Goal: Task Accomplishment & Management: Complete application form

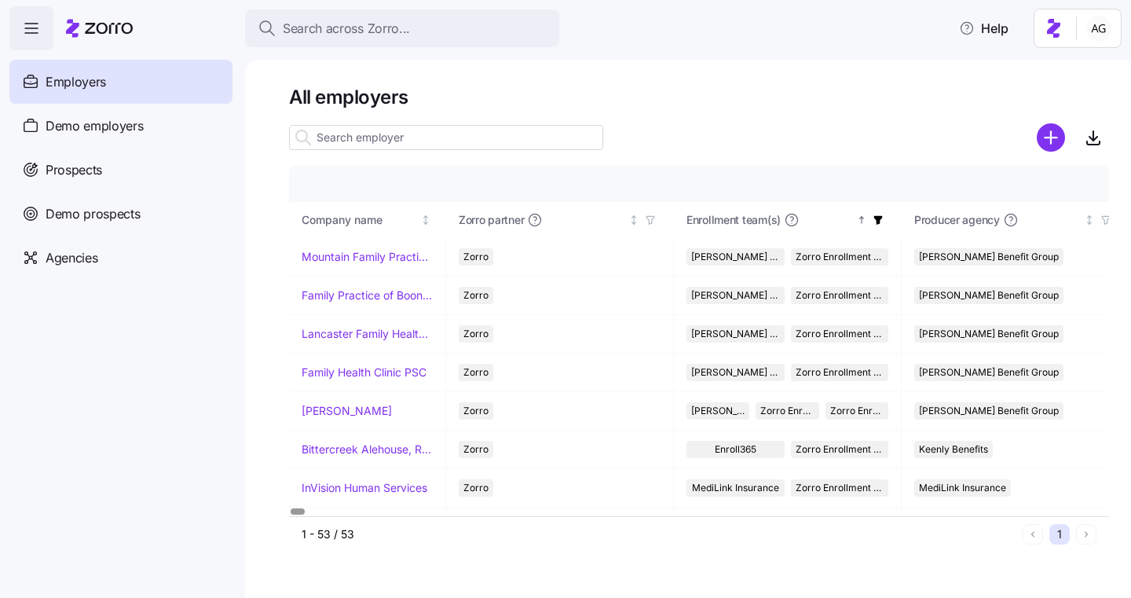
scroll to position [1741, 0]
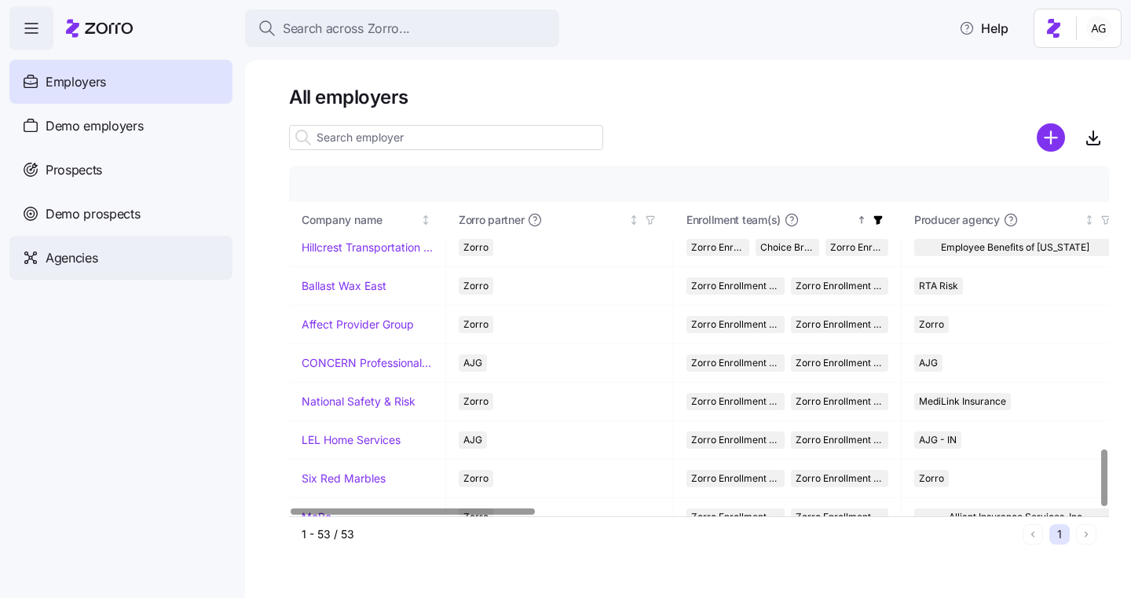
click at [115, 250] on div "Agencies" at bounding box center [120, 258] width 223 height 44
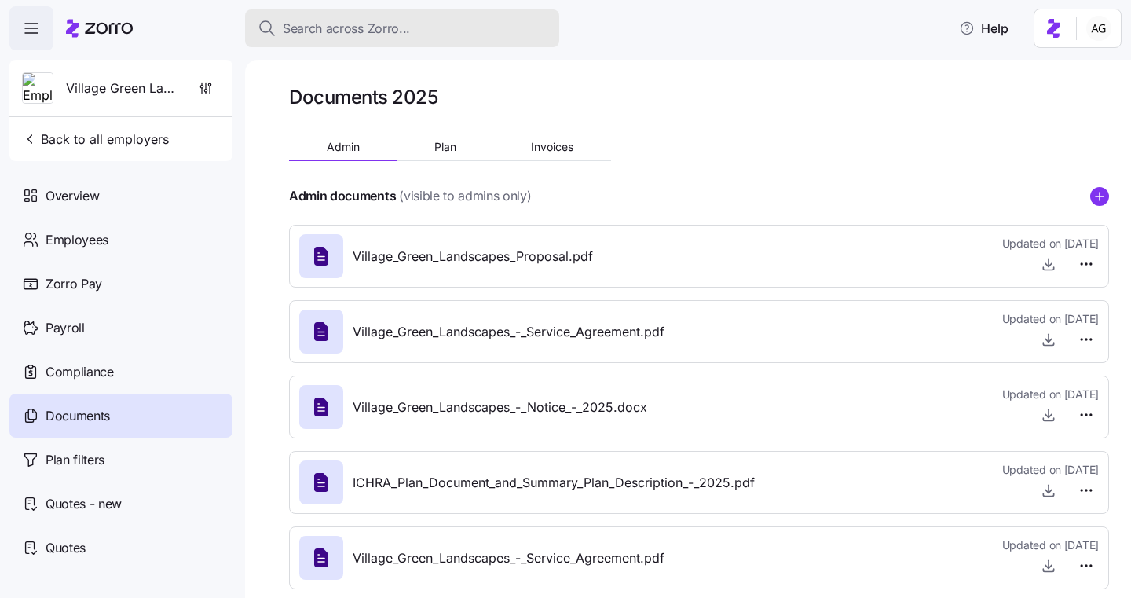
click at [484, 39] on button "Search across Zorro..." at bounding box center [402, 28] width 314 height 38
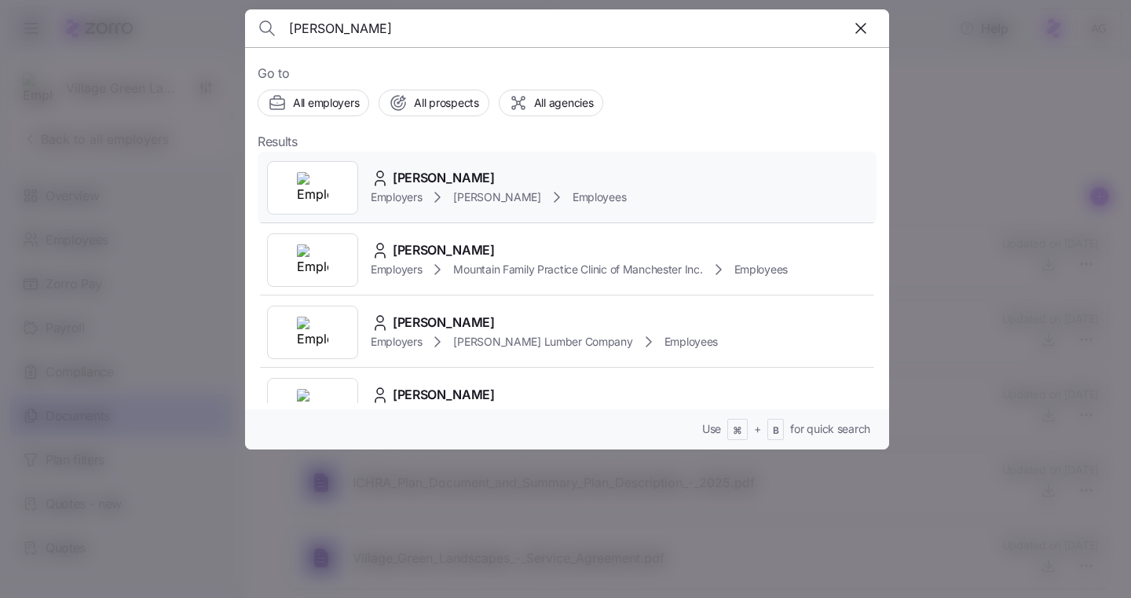
type input "lori koter"
click at [423, 179] on span "[PERSON_NAME]" at bounding box center [444, 178] width 102 height 20
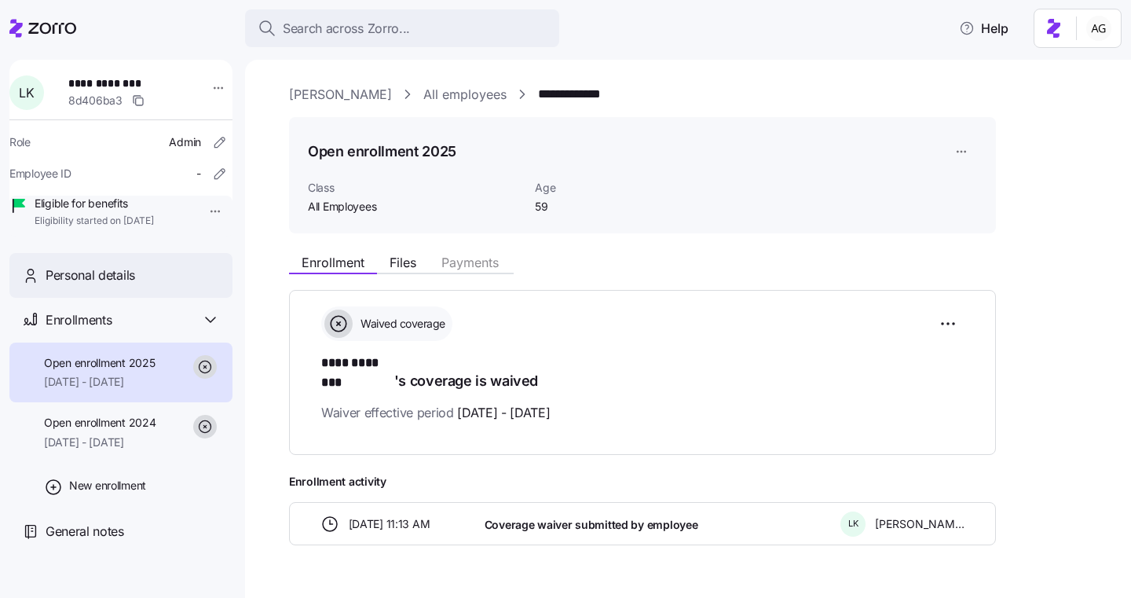
click at [135, 285] on span "Personal details" at bounding box center [91, 275] width 90 height 20
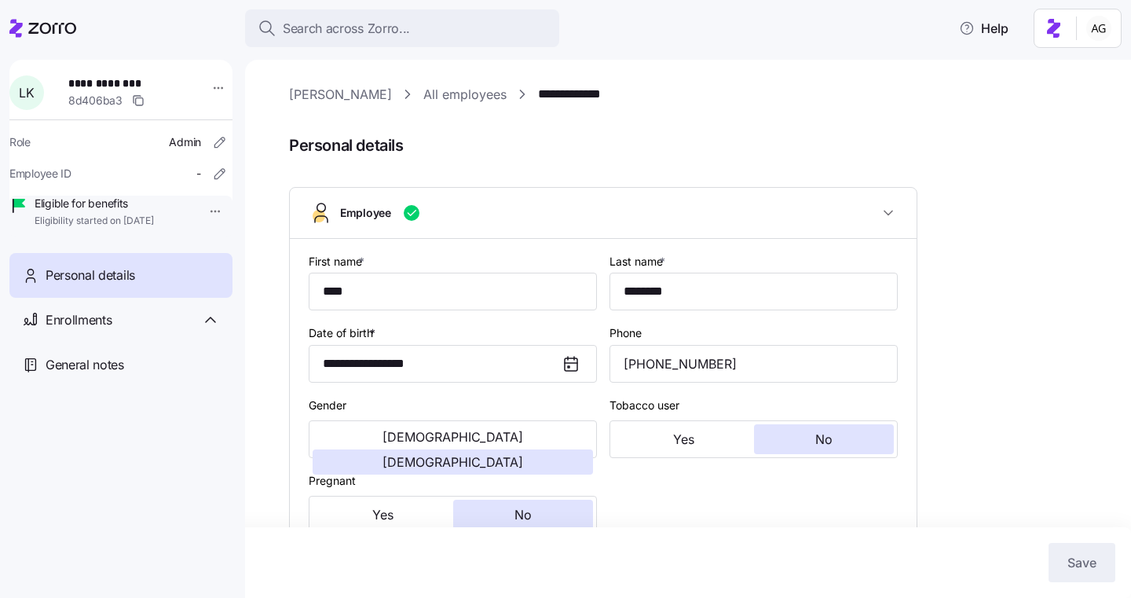
type input "All Employees"
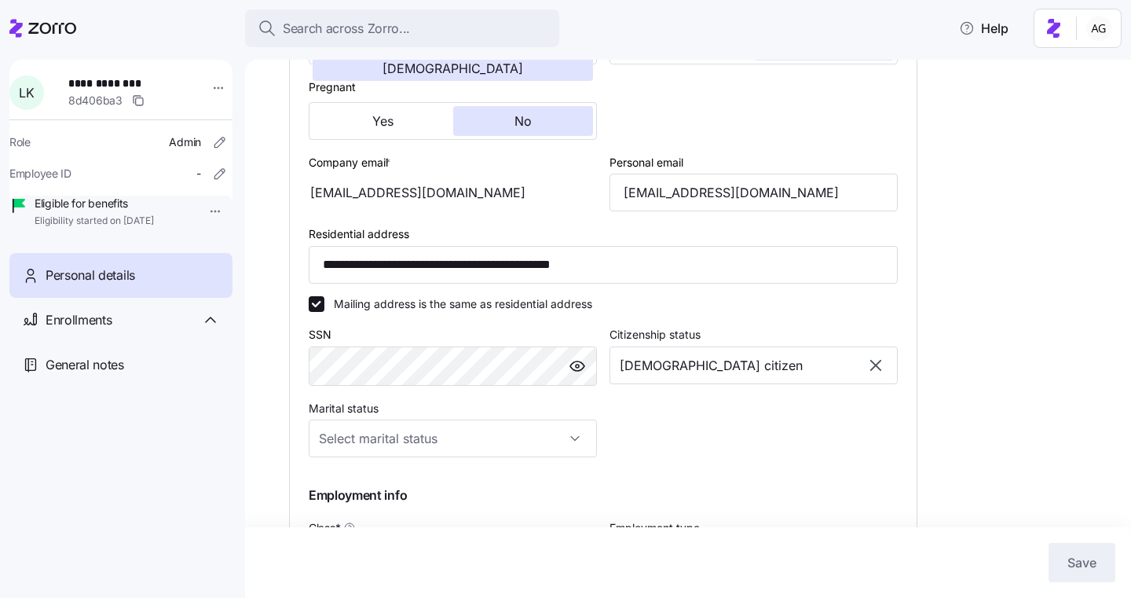
scroll to position [382, 0]
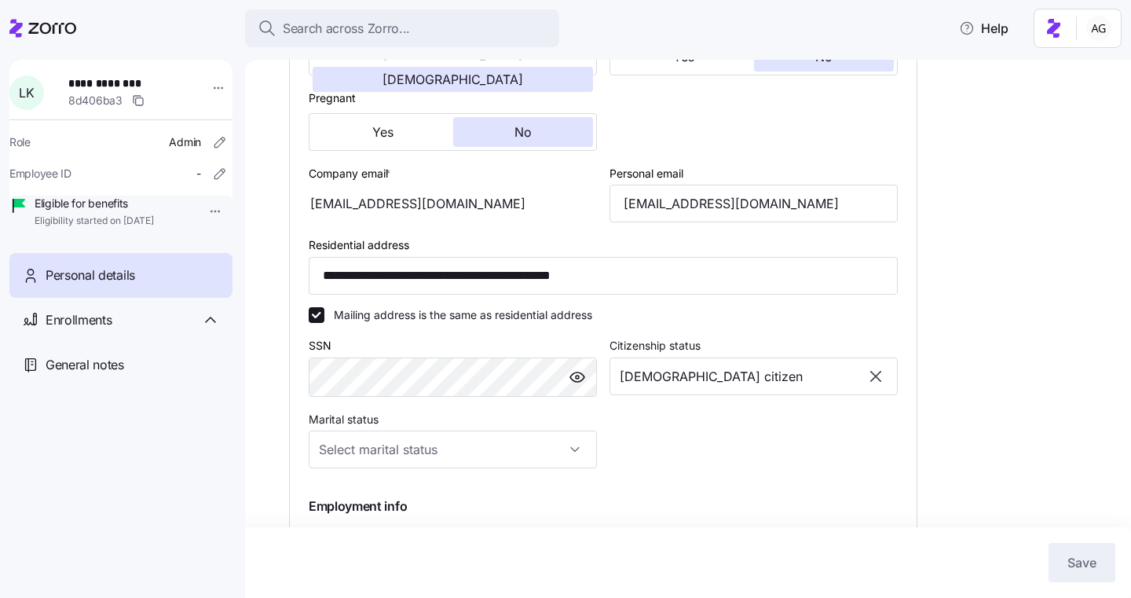
click at [461, 201] on div "[EMAIL_ADDRESS][DOMAIN_NAME]" at bounding box center [453, 204] width 288 height 38
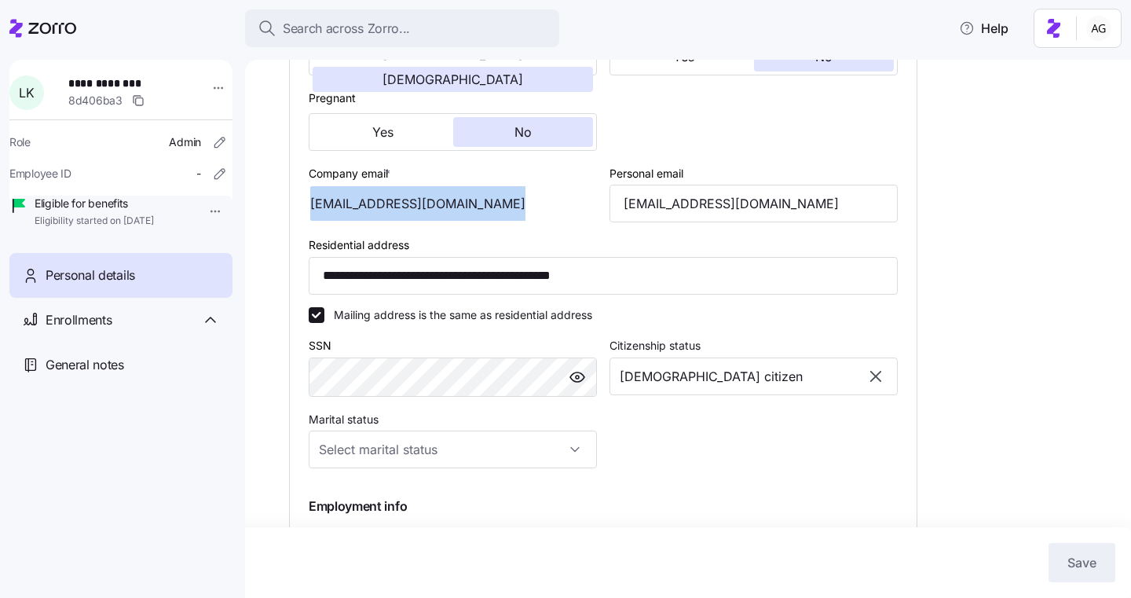
click at [461, 201] on div "[EMAIL_ADDRESS][DOMAIN_NAME]" at bounding box center [453, 204] width 288 height 38
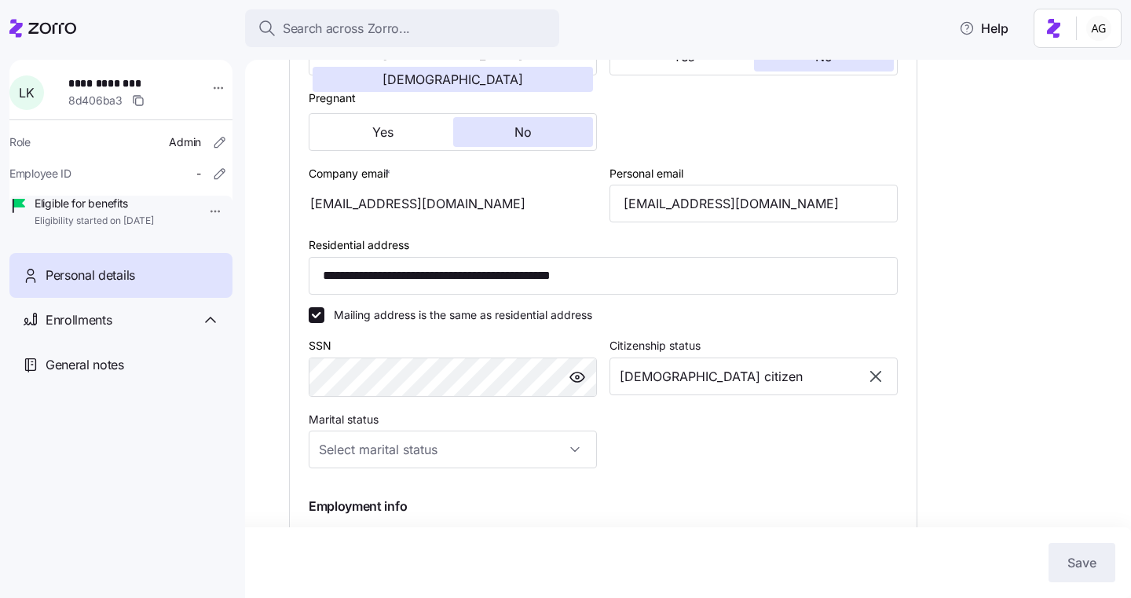
click at [461, 201] on div "[EMAIL_ADDRESS][DOMAIN_NAME]" at bounding box center [453, 204] width 288 height 38
click at [208, 93] on html "**********" at bounding box center [565, 294] width 1131 height 588
click at [174, 61] on html "**********" at bounding box center [565, 294] width 1131 height 588
click at [34, 32] on icon at bounding box center [52, 28] width 48 height 11
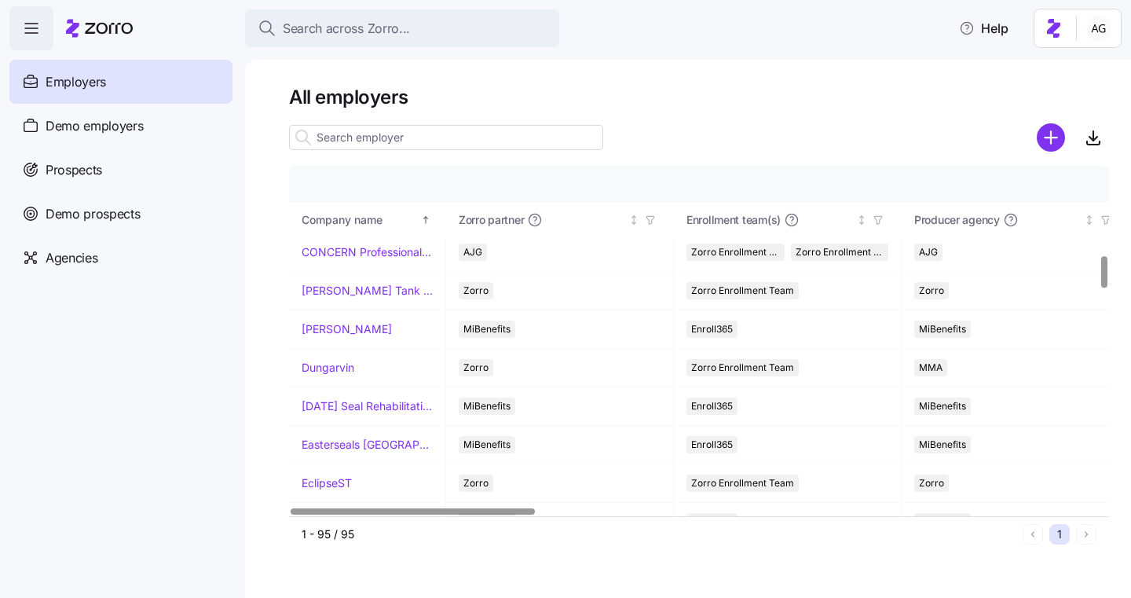
scroll to position [967, 0]
click at [115, 249] on div "Agencies" at bounding box center [120, 258] width 223 height 44
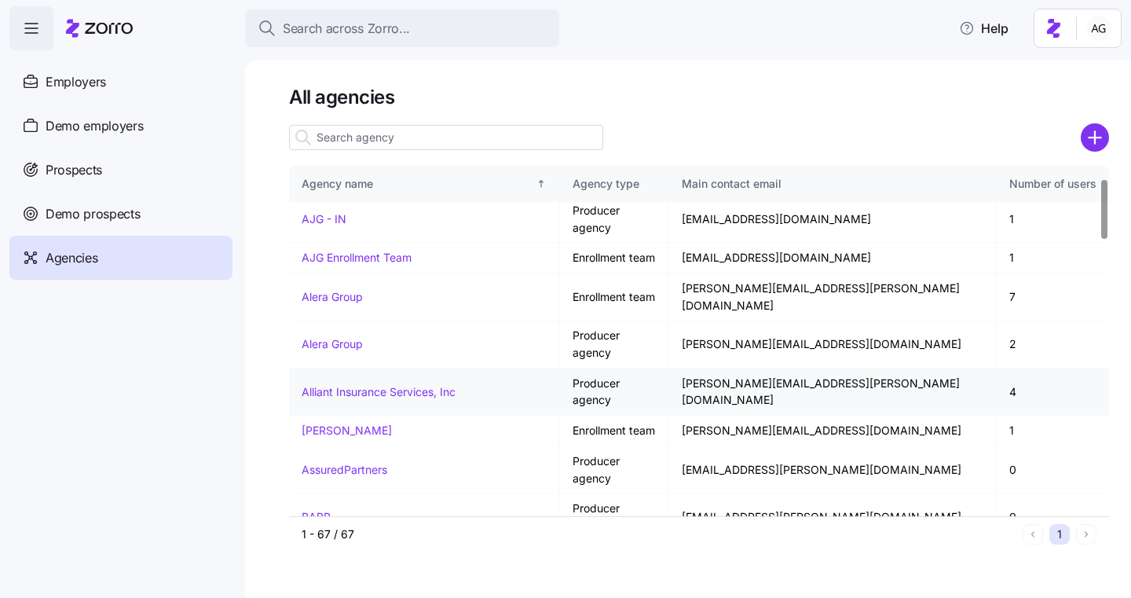
scroll to position [90, 0]
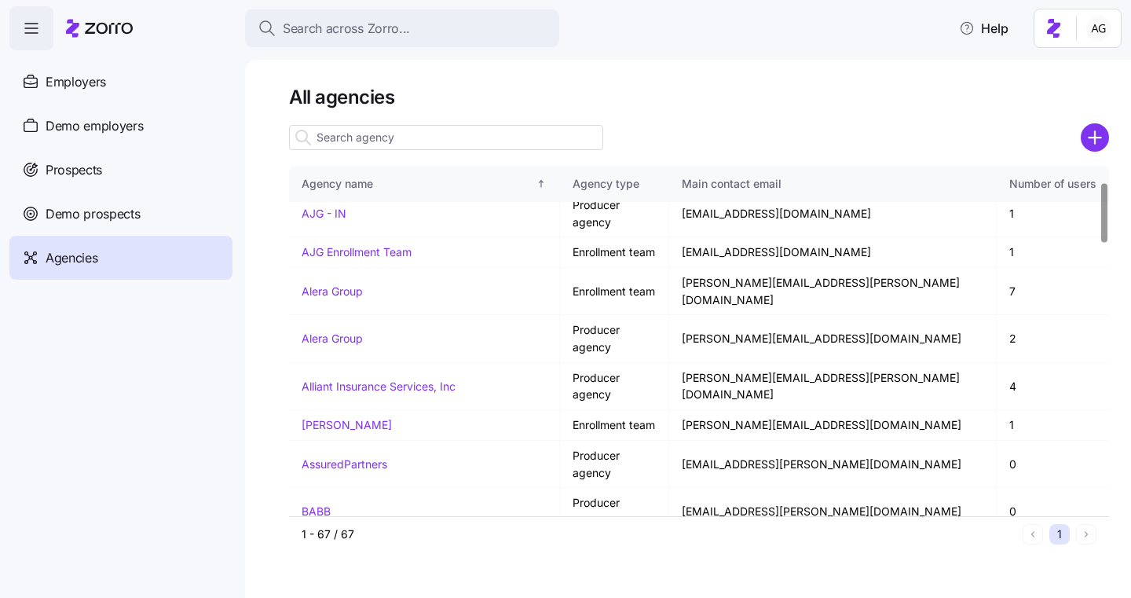
click at [330, 591] on link "[PERSON_NAME] Benefit Group" at bounding box center [384, 597] width 164 height 13
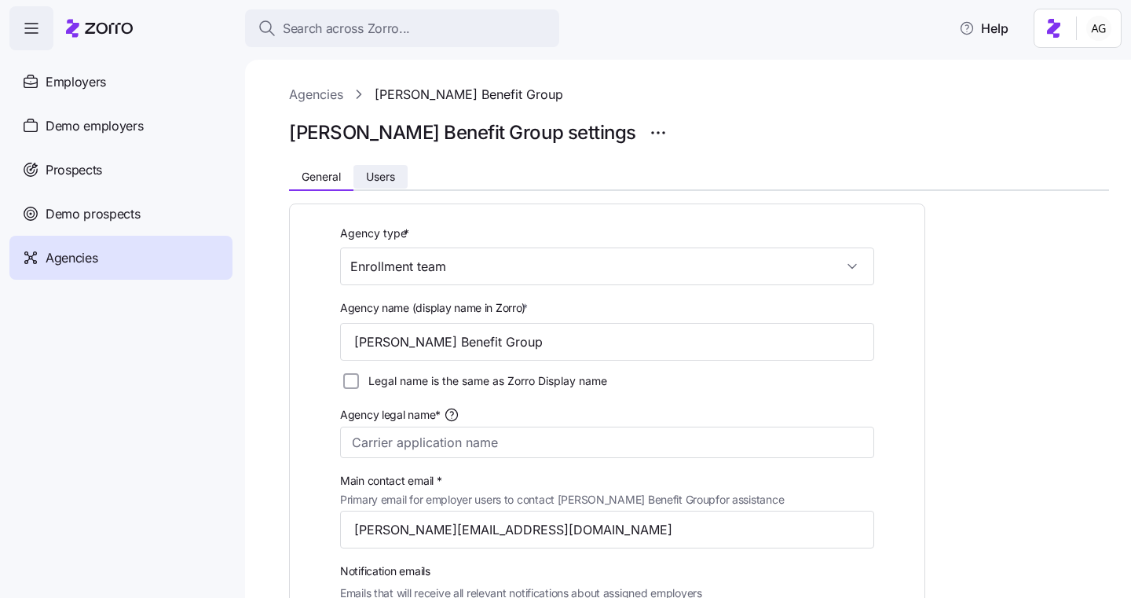
click at [375, 181] on span "Users" at bounding box center [380, 176] width 29 height 11
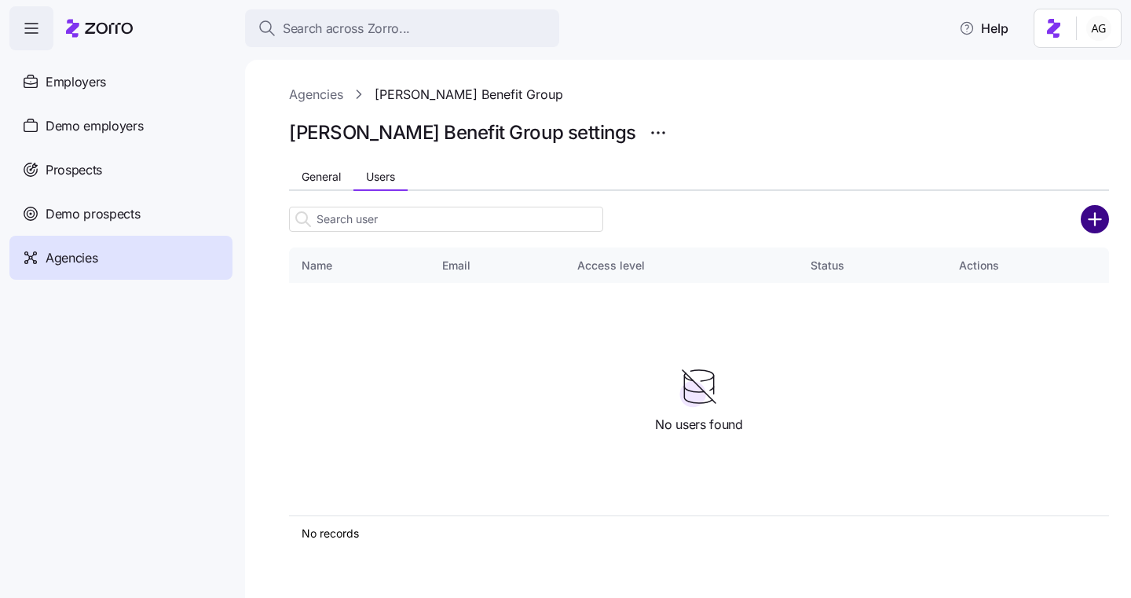
click at [1102, 214] on circle "add icon" at bounding box center [1095, 219] width 26 height 26
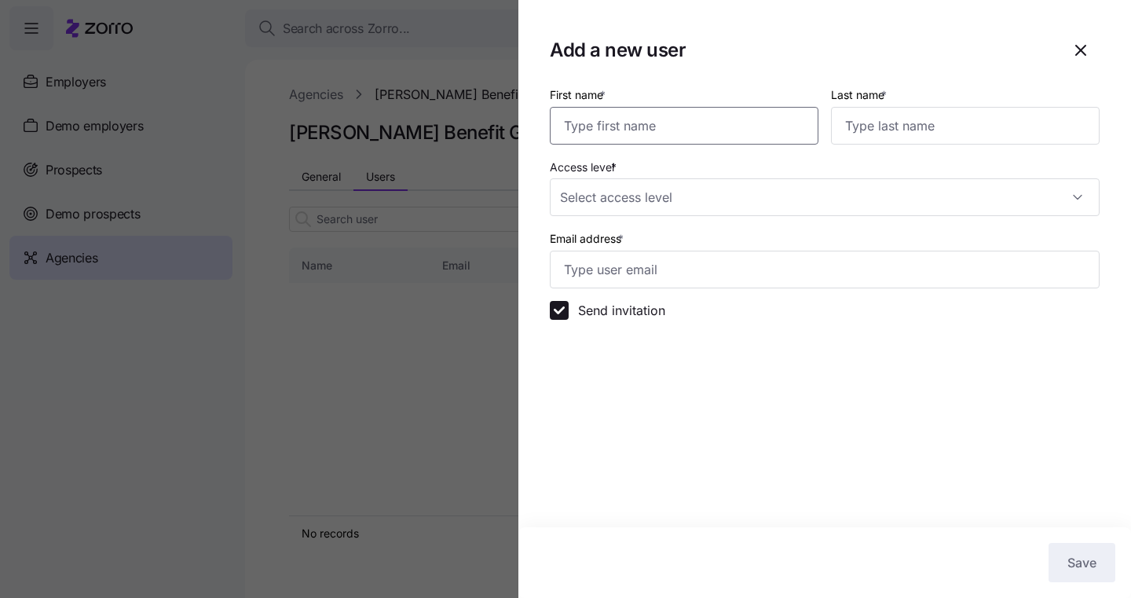
click at [689, 111] on input "First name *" at bounding box center [684, 126] width 269 height 38
type input "Lori"
type input "L"
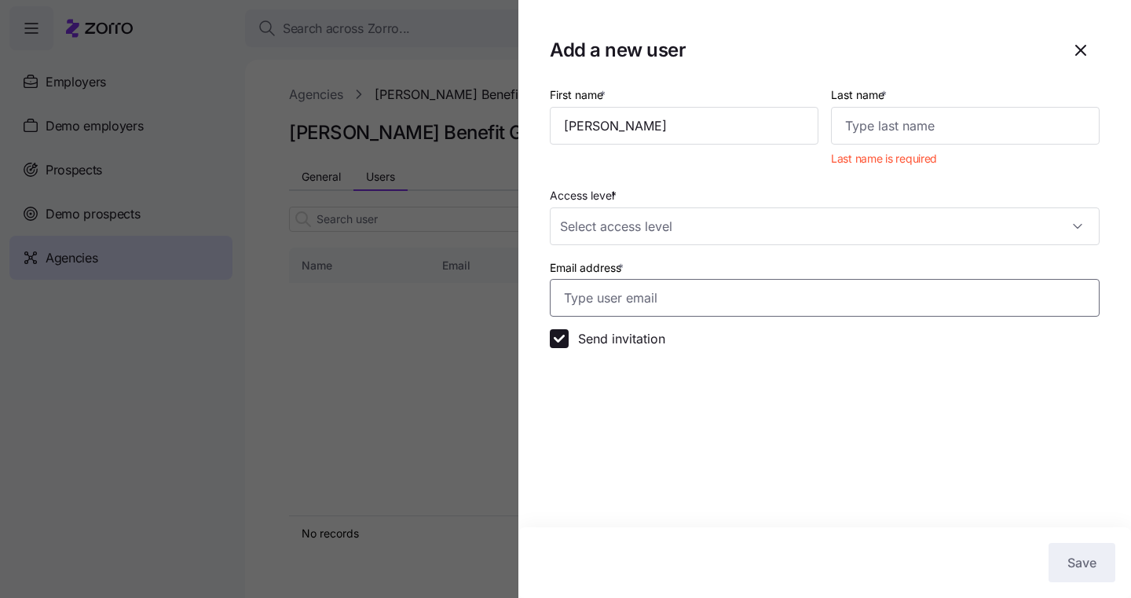
click at [606, 291] on input "Email address *" at bounding box center [825, 298] width 550 height 38
paste input "[EMAIL_ADDRESS][DOMAIN_NAME]"
type input "[EMAIL_ADDRESS][DOMAIN_NAME]"
click at [622, 228] on input "Access level *" at bounding box center [825, 226] width 550 height 38
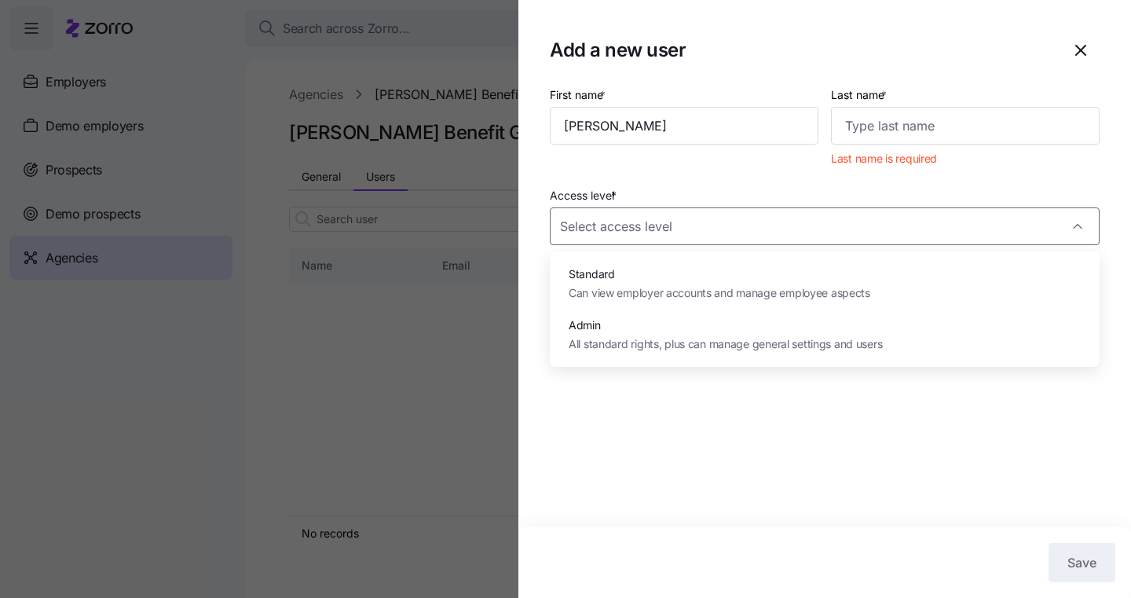
click at [604, 327] on span "Admin" at bounding box center [725, 324] width 313 height 17
type input "Admin"
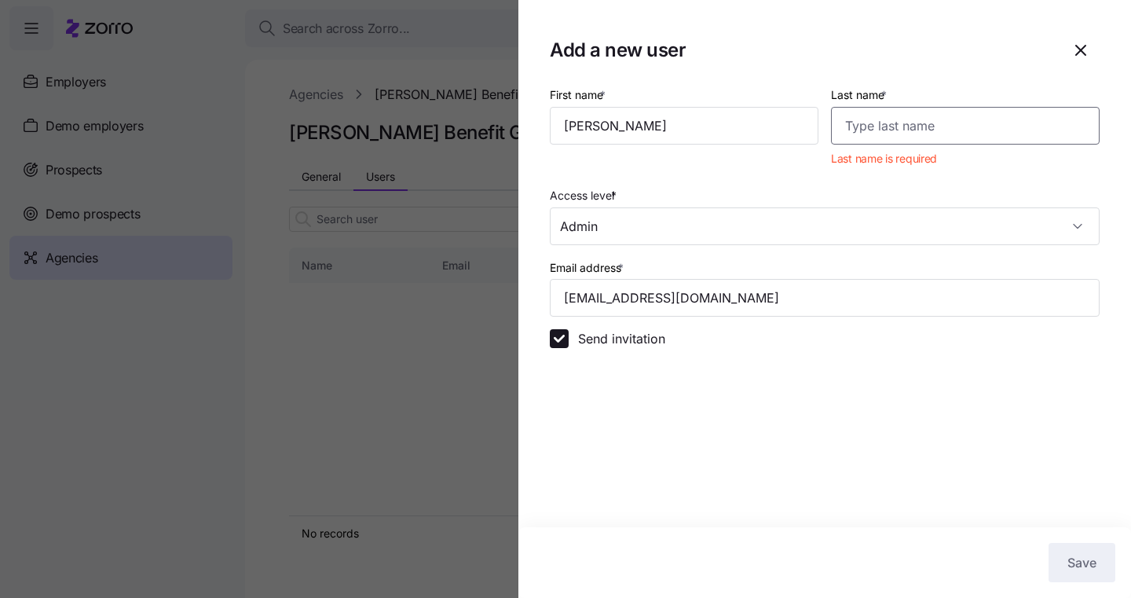
click at [936, 114] on input "Last name *" at bounding box center [965, 126] width 269 height 38
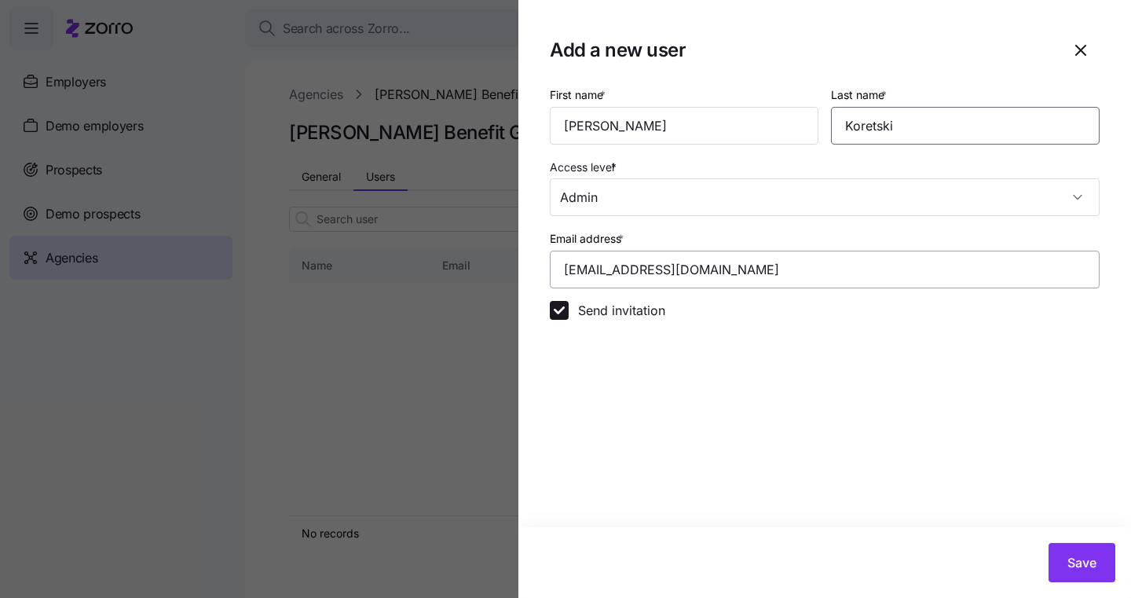
type input "Koretski"
click at [884, 272] on input "[EMAIL_ADDRESS][DOMAIN_NAME]" at bounding box center [825, 269] width 550 height 38
click at [1067, 567] on span "Save" at bounding box center [1081, 562] width 29 height 19
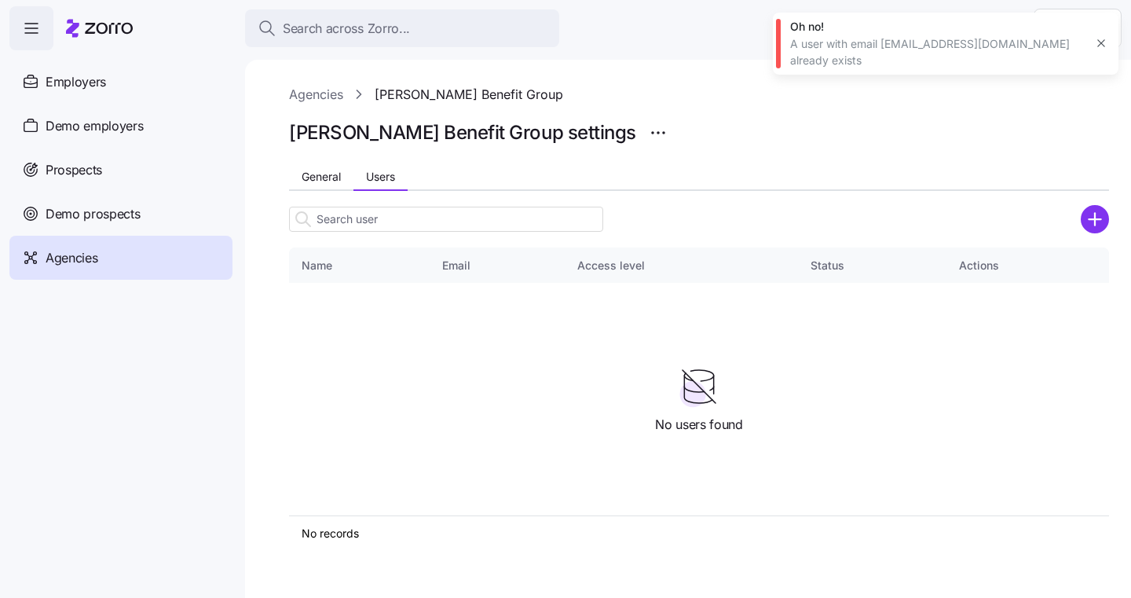
click at [1099, 38] on icon "button" at bounding box center [1101, 43] width 13 height 13
click at [1095, 214] on icon "add icon" at bounding box center [1095, 219] width 0 height 12
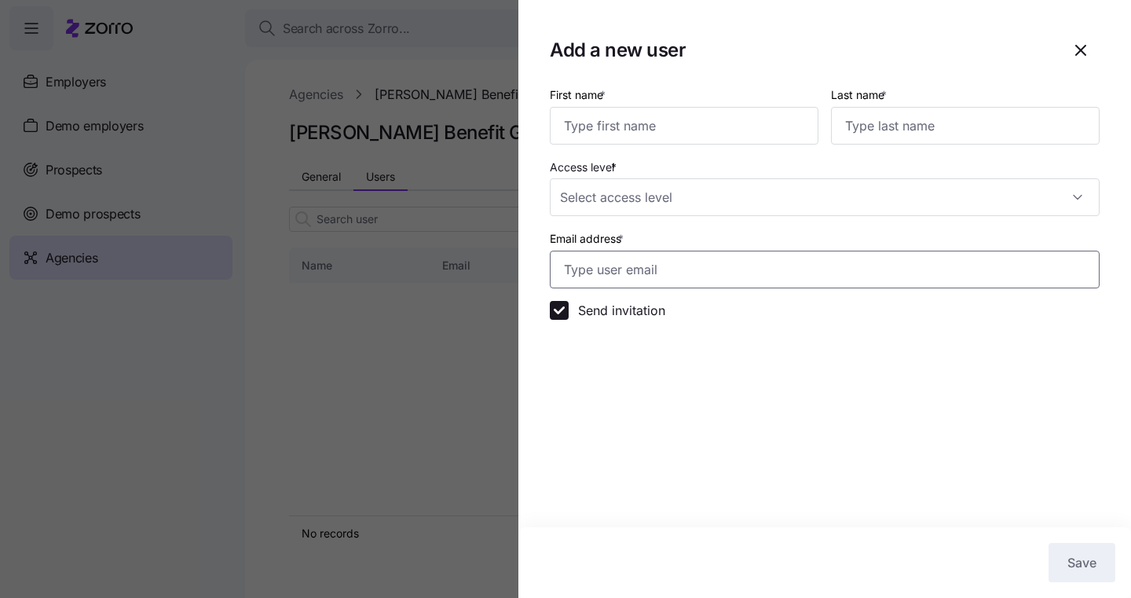
click at [685, 279] on input "Email address *" at bounding box center [825, 269] width 550 height 38
click at [623, 115] on input "First name *" at bounding box center [684, 126] width 269 height 38
type input "Lori"
click at [867, 134] on input "Last name *" at bounding box center [965, 126] width 269 height 38
type input "Ko"
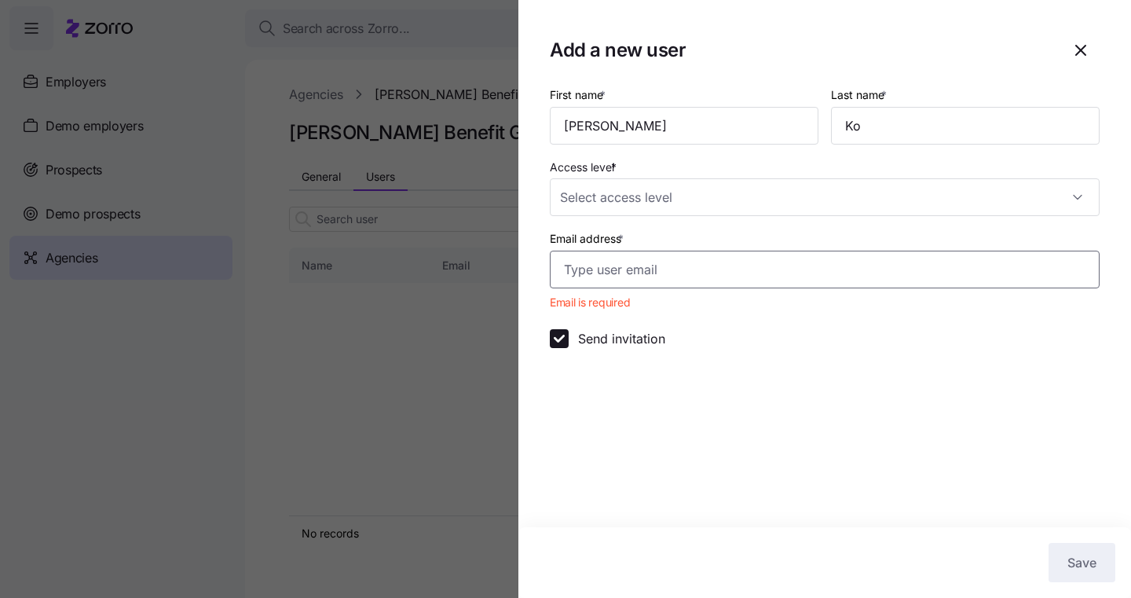
click at [613, 269] on input "Email address *" at bounding box center [825, 269] width 550 height 38
paste input "lori_koretski@yahoo.com"
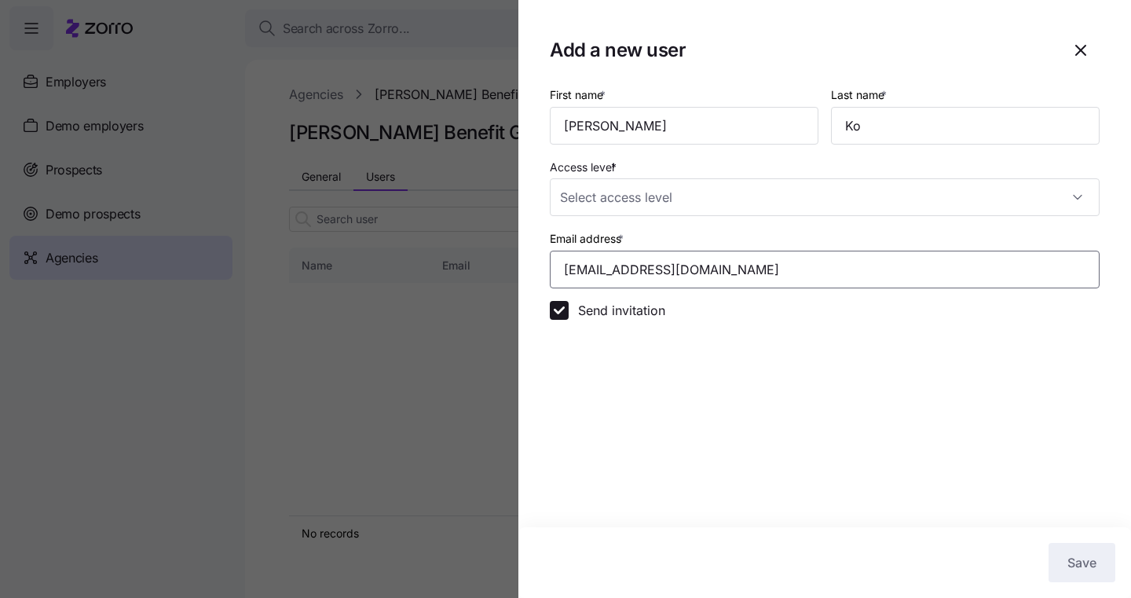
drag, startPoint x: 715, startPoint y: 273, endPoint x: 549, endPoint y: 280, distance: 165.8
click at [549, 280] on section "Add a new user First name * Lori Last name * Ko Access level * Email address * …" at bounding box center [824, 299] width 612 height 598
type input "l"
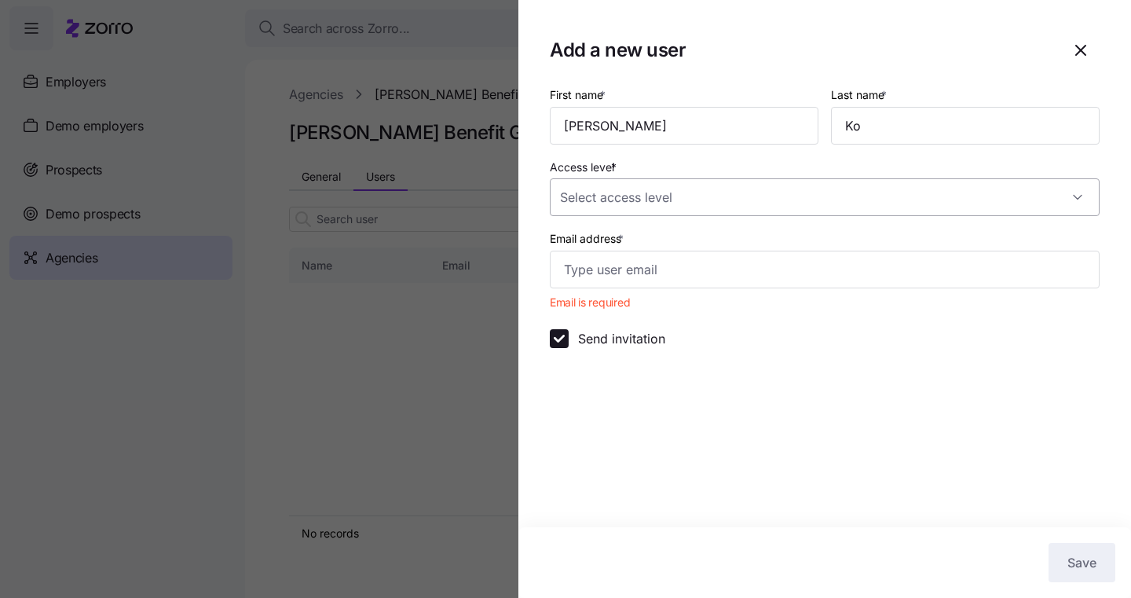
click at [657, 198] on input "Access level *" at bounding box center [825, 197] width 550 height 38
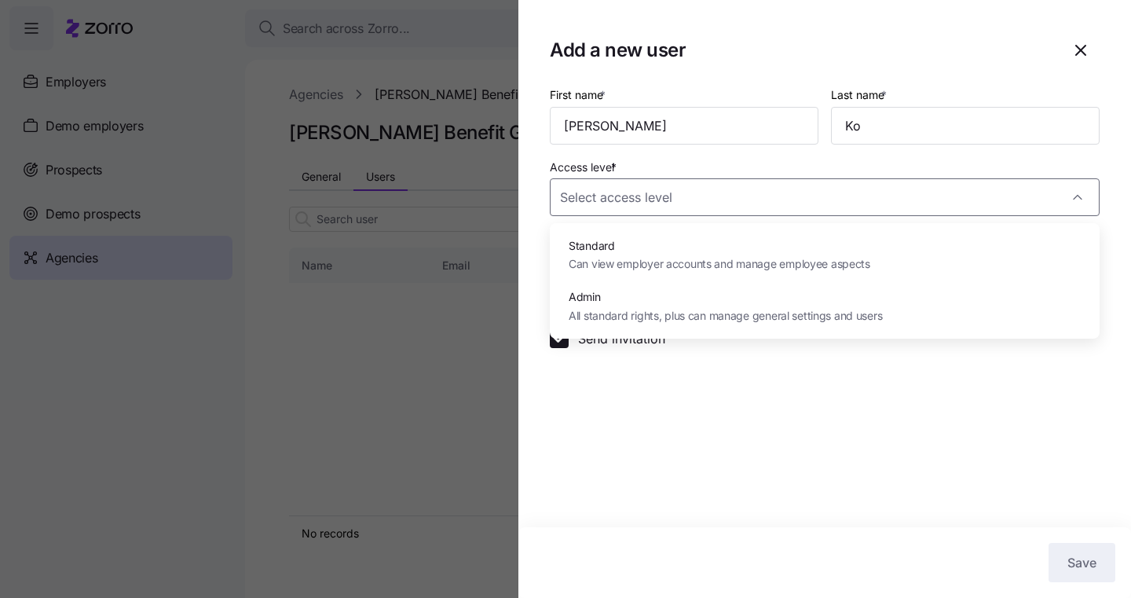
click at [623, 301] on span "Admin" at bounding box center [725, 296] width 313 height 17
type input "Admin"
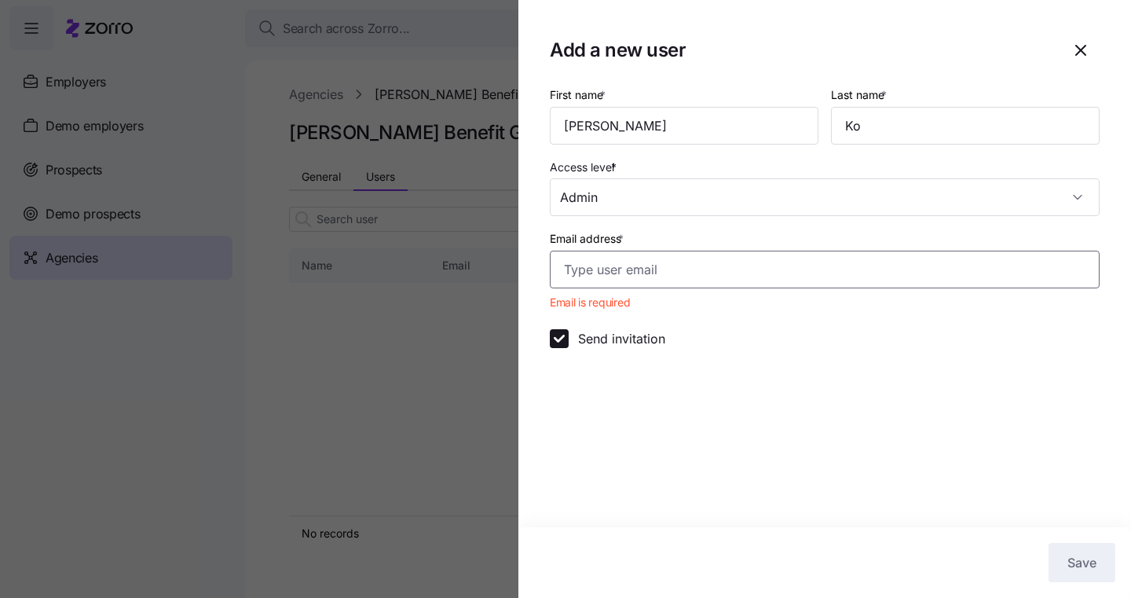
click at [608, 276] on input "Email address *" at bounding box center [825, 269] width 550 height 38
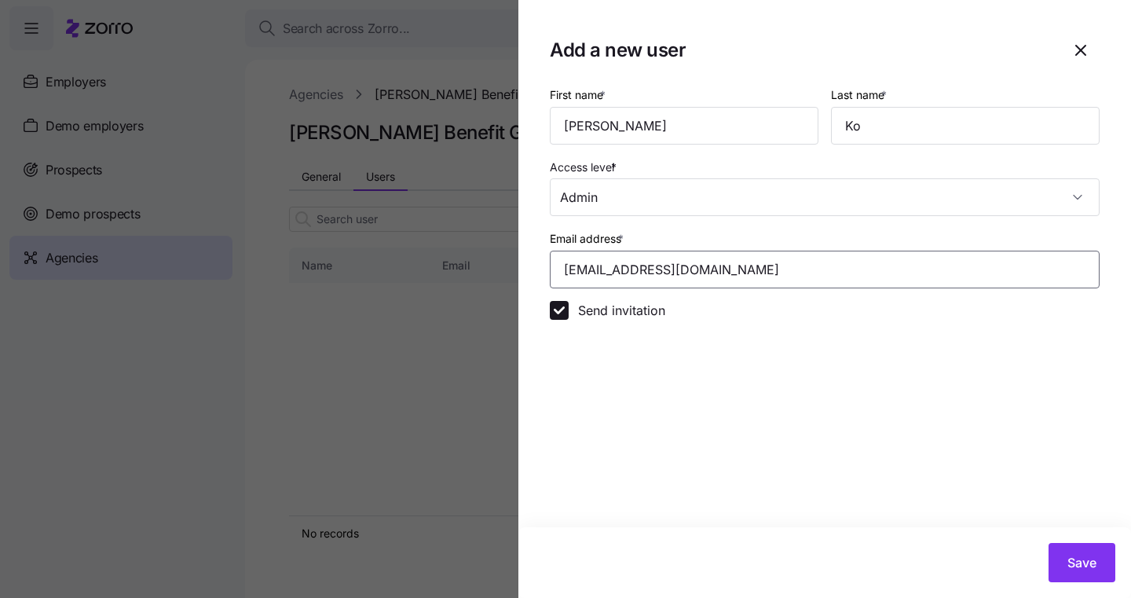
type input "lkoretski@kimcoxgroup.com"
click at [876, 110] on input "Ko" at bounding box center [965, 126] width 269 height 38
click at [865, 125] on input "Ko" at bounding box center [965, 126] width 269 height 38
type input "Koretski"
click at [781, 186] on input "Admin" at bounding box center [825, 197] width 550 height 38
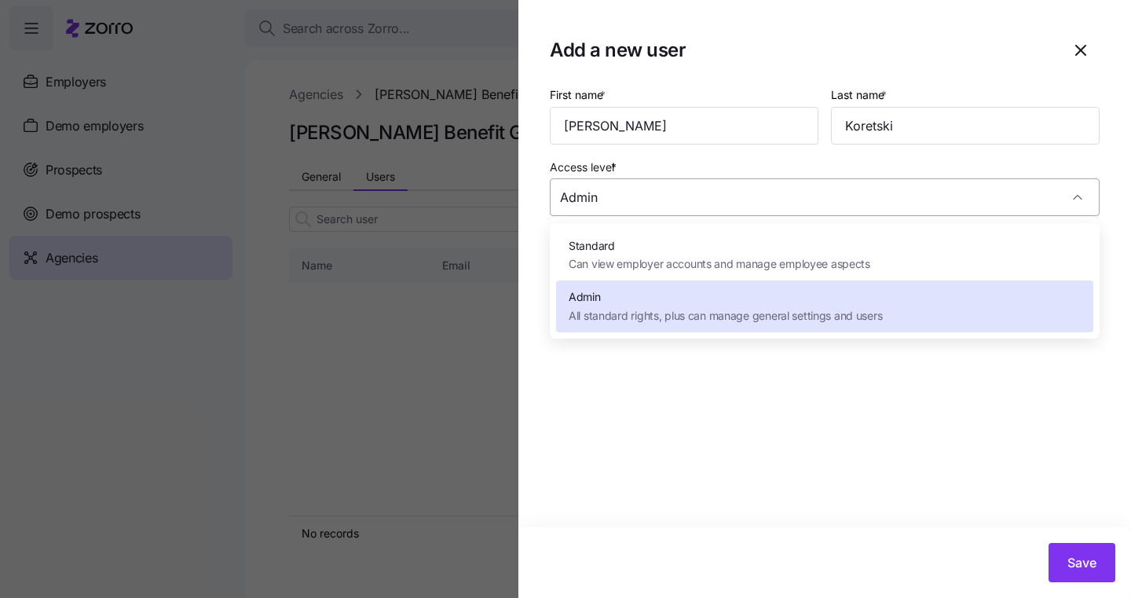
click at [781, 186] on input "Admin" at bounding box center [825, 197] width 550 height 38
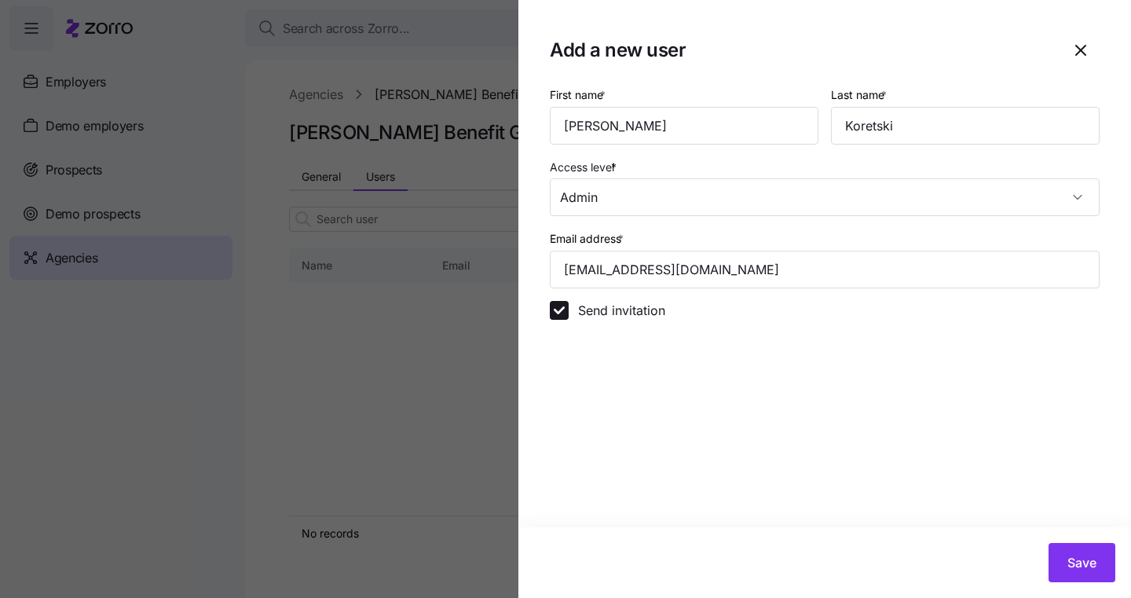
click at [770, 161] on div "Access level * Admin" at bounding box center [825, 187] width 550 height 60
click at [755, 275] on input "lkoretski@kimcoxgroup.com" at bounding box center [825, 269] width 550 height 38
click at [1084, 561] on span "Save" at bounding box center [1081, 562] width 29 height 19
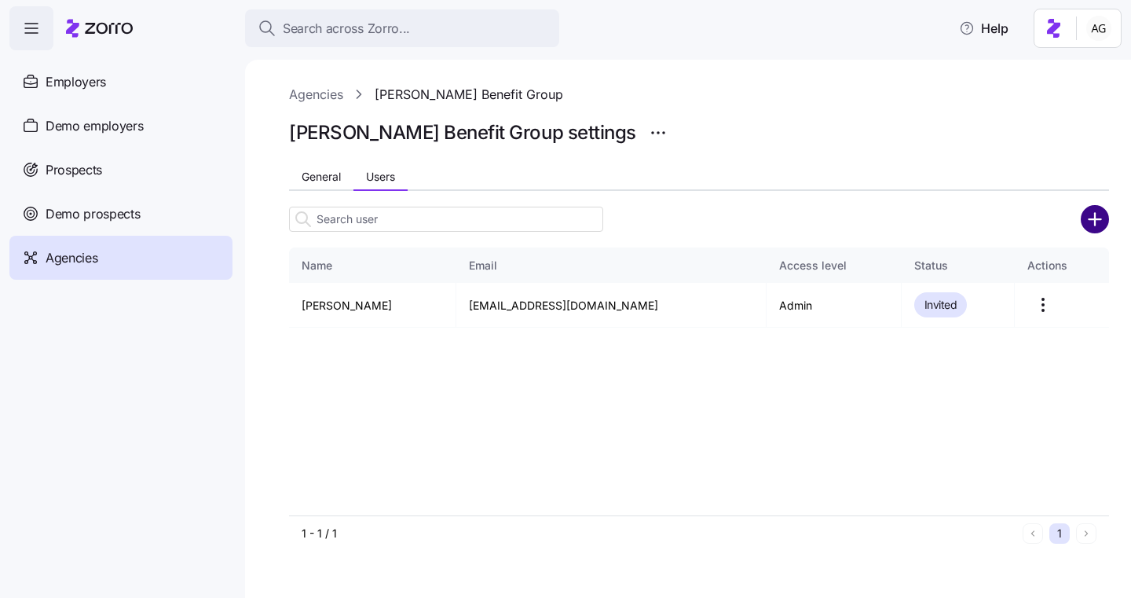
click at [1098, 211] on circle "add icon" at bounding box center [1095, 219] width 26 height 26
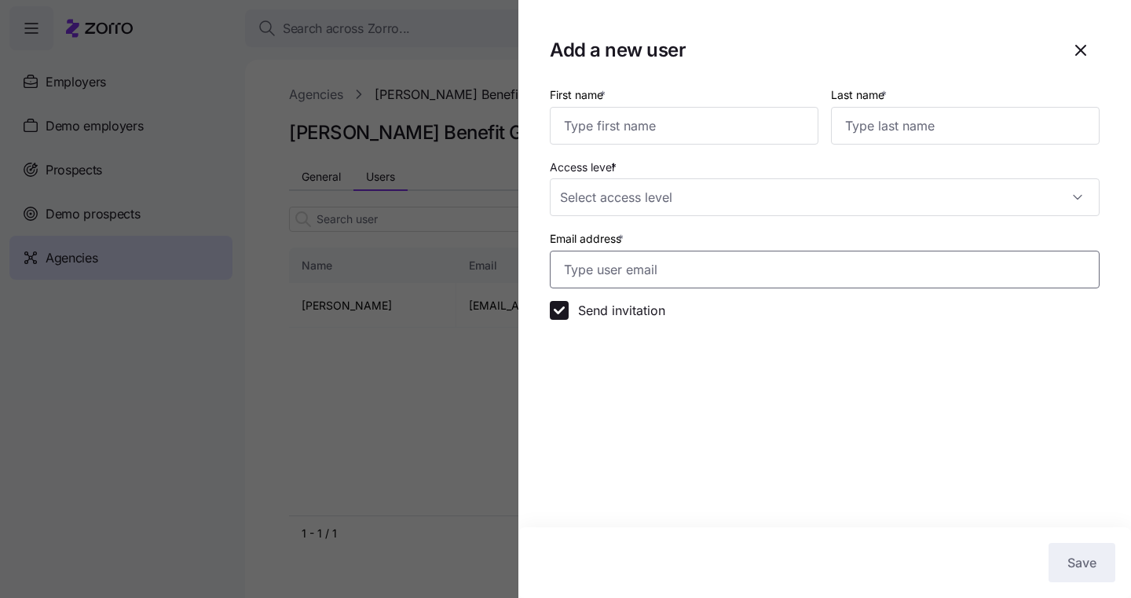
click at [600, 270] on input "Email address *" at bounding box center [825, 269] width 550 height 38
paste input "shurt@kimcoxgroup.com"
type input "shurt@kimcoxgroup.com"
click at [607, 131] on input "First name *" at bounding box center [684, 126] width 269 height 38
type input "Sara"
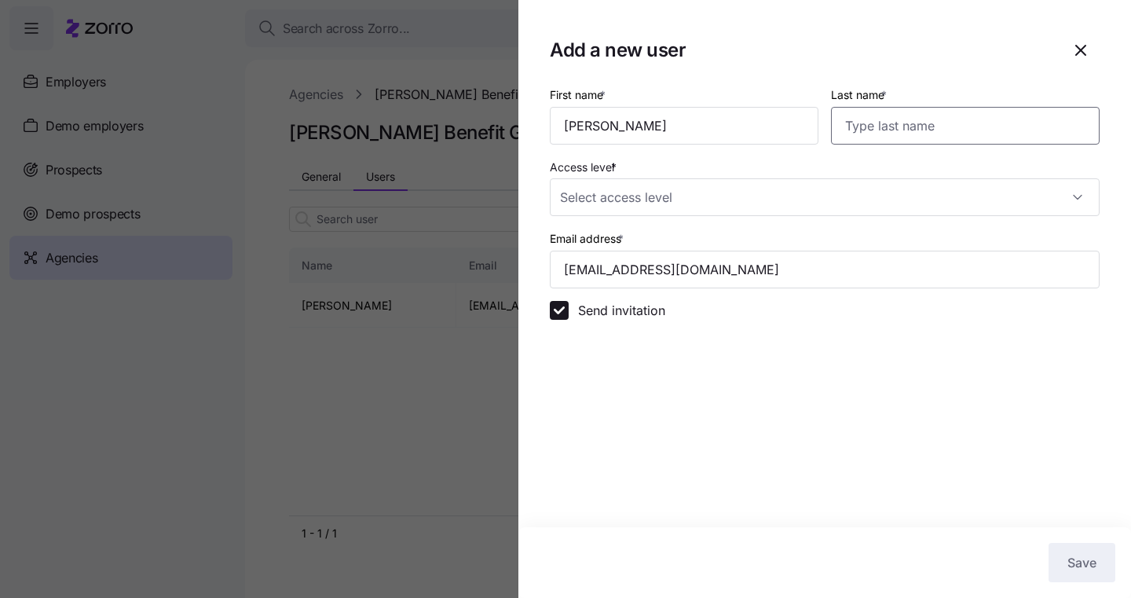
click at [972, 125] on input "Last name *" at bounding box center [965, 126] width 269 height 38
type input "Hurt"
click at [902, 197] on input "Access level *" at bounding box center [825, 197] width 550 height 38
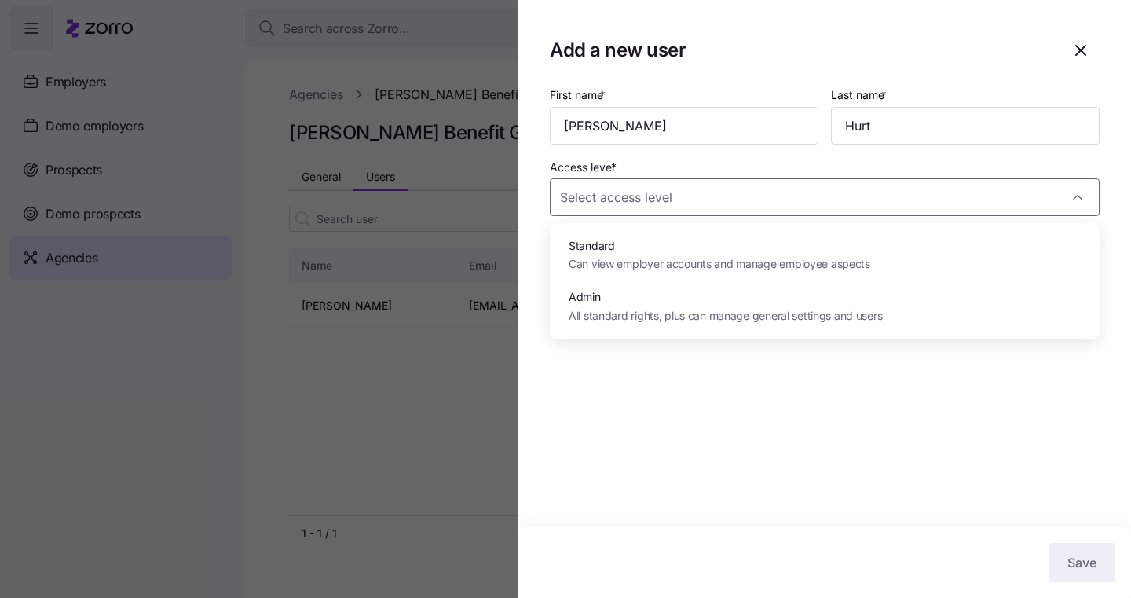
click at [852, 314] on span "All standard rights, plus can manage general settings and users" at bounding box center [725, 315] width 313 height 17
type input "Admin"
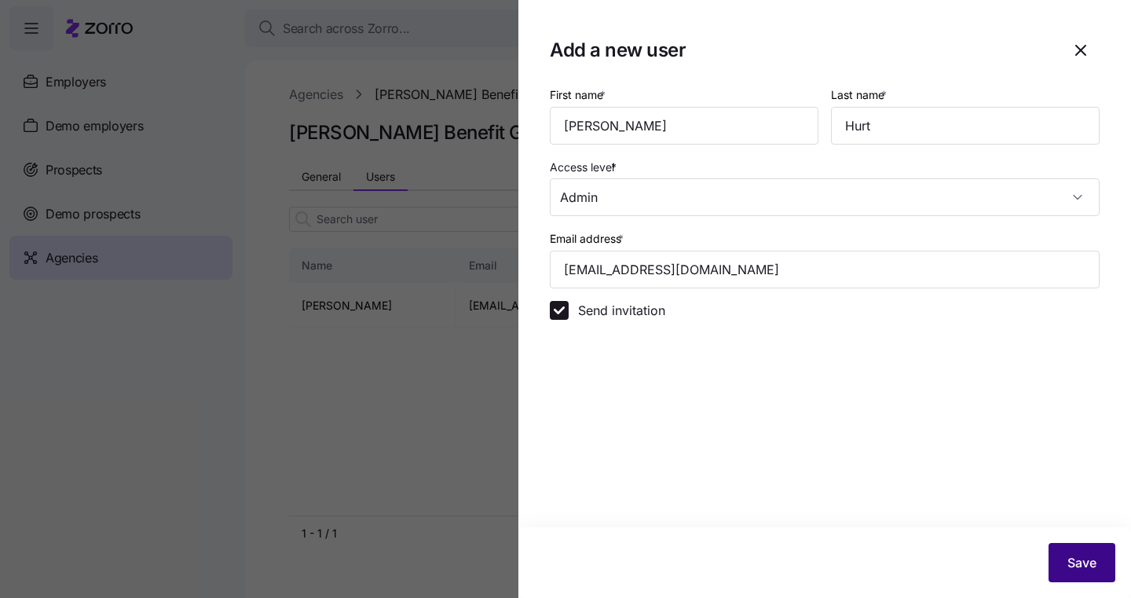
click at [1087, 563] on span "Save" at bounding box center [1081, 562] width 29 height 19
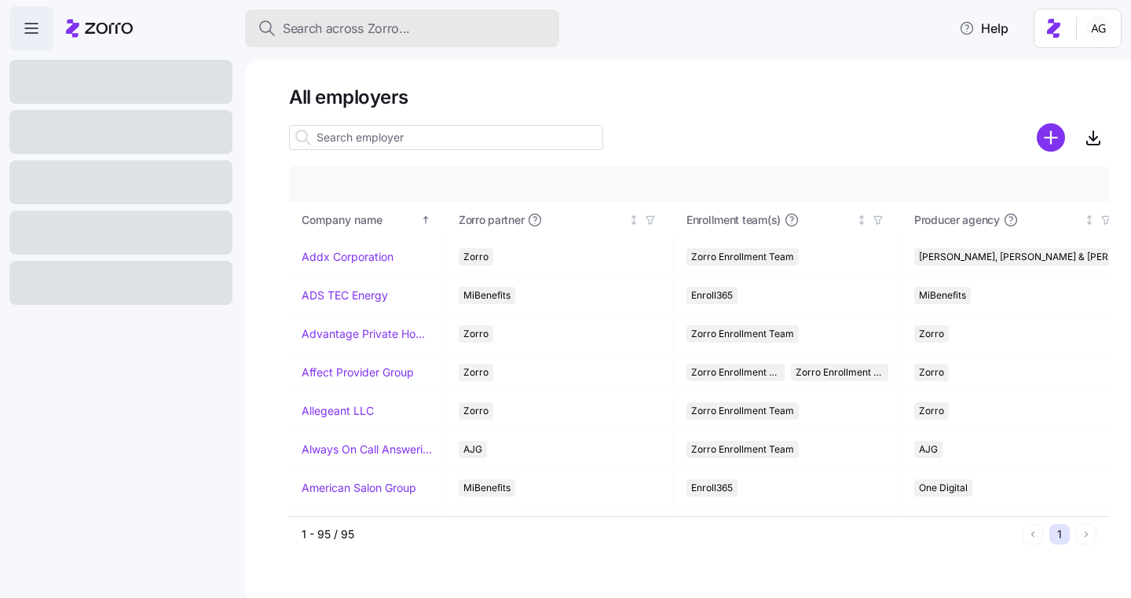
click at [343, 27] on span "Search across Zorro..." at bounding box center [346, 29] width 127 height 20
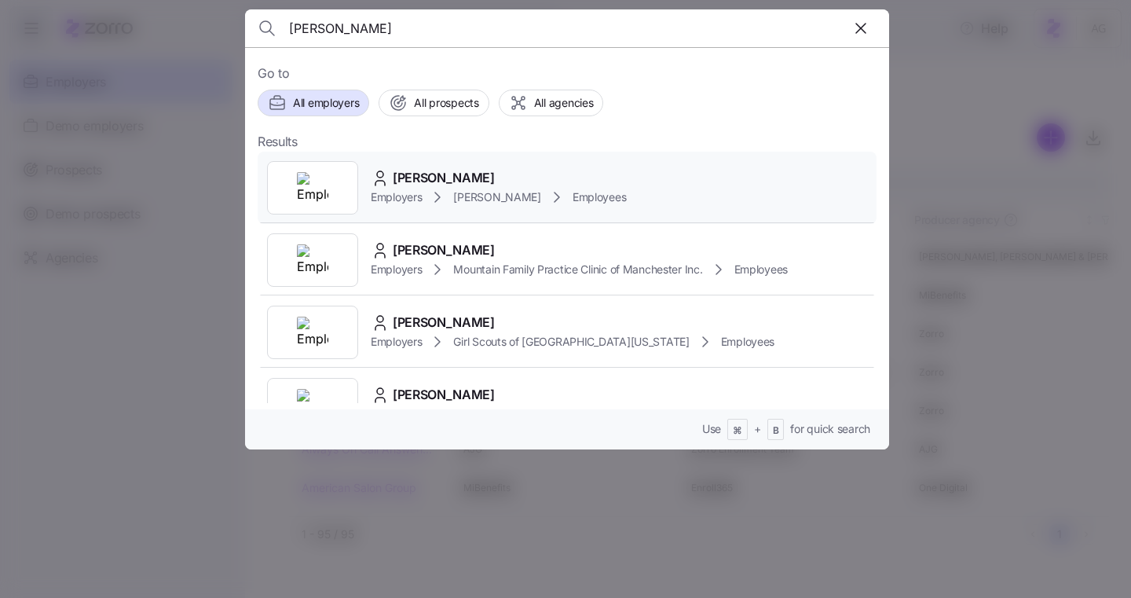
type input "[PERSON_NAME]"
click at [430, 171] on span "[PERSON_NAME]" at bounding box center [444, 178] width 102 height 20
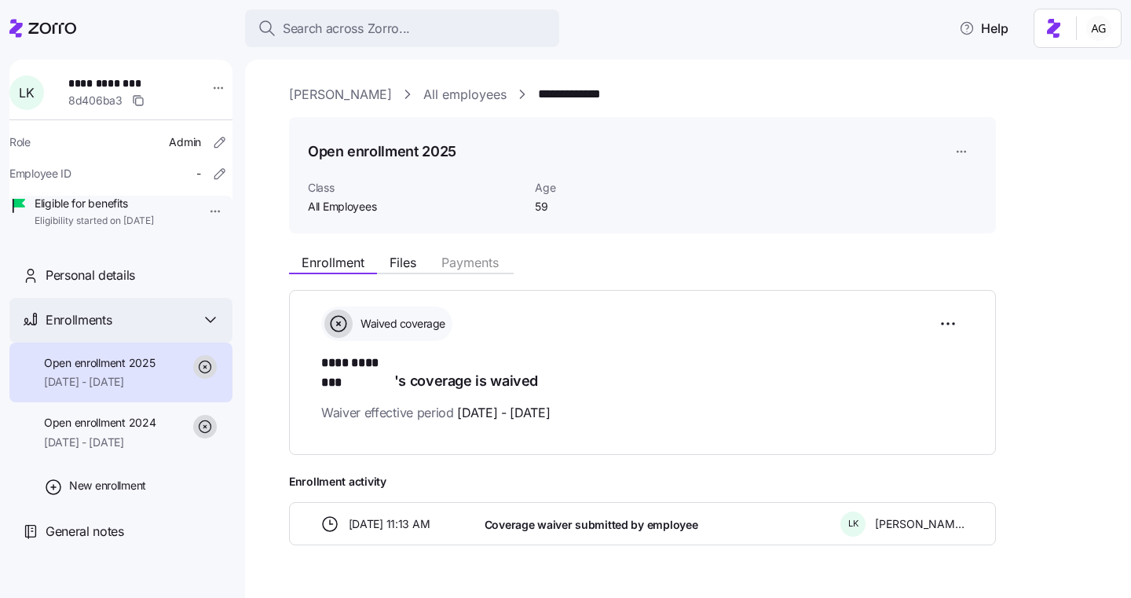
click at [130, 330] on div "Enrollments" at bounding box center [133, 320] width 174 height 20
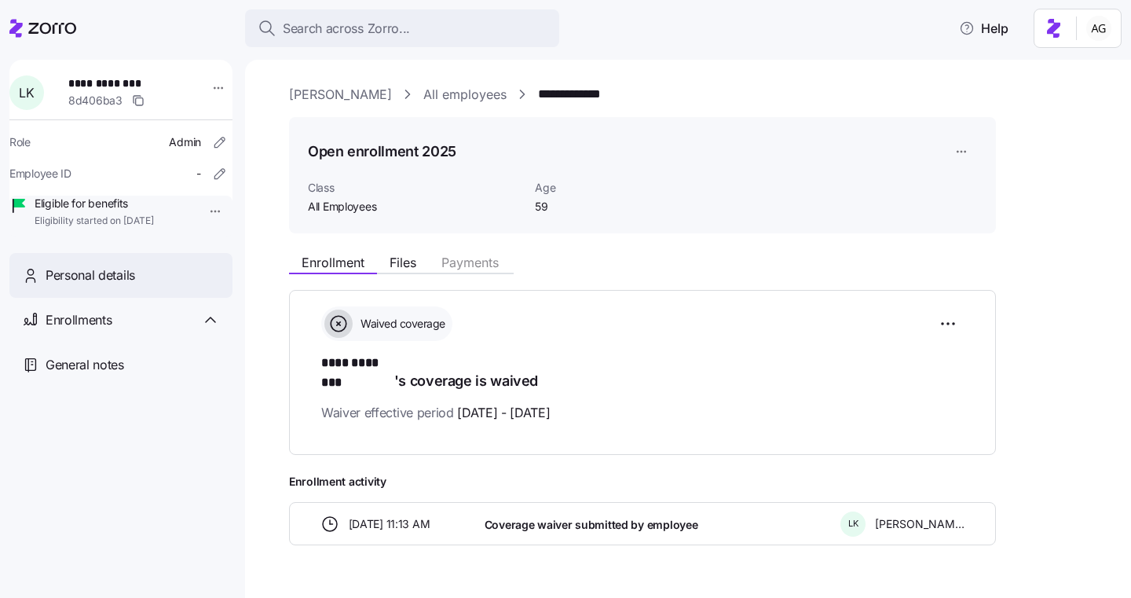
click at [115, 285] on span "Personal details" at bounding box center [91, 275] width 90 height 20
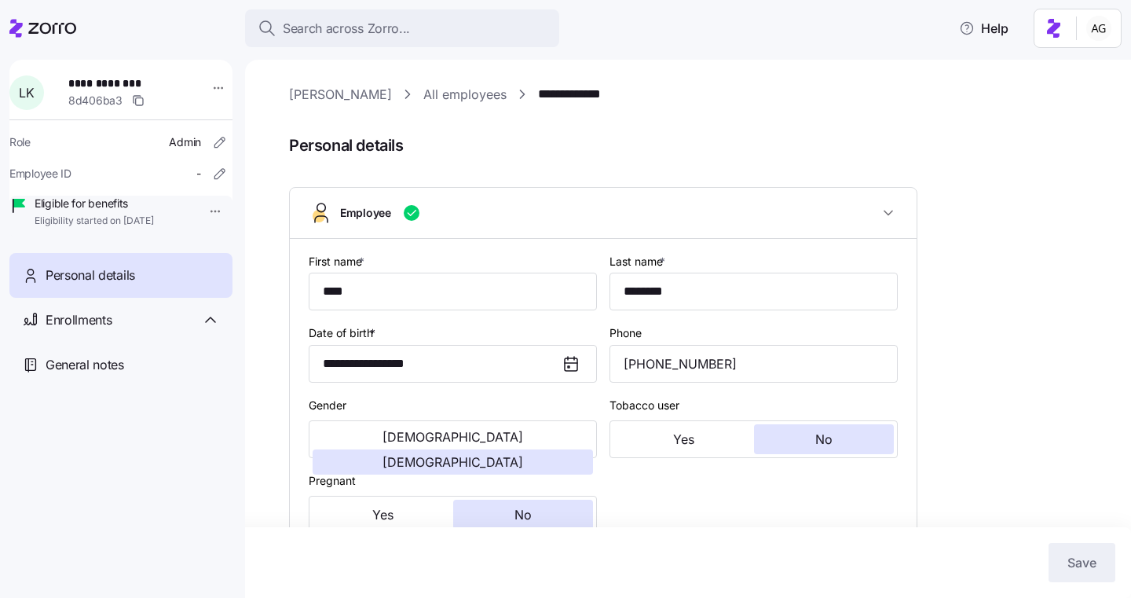
type input "All Employees"
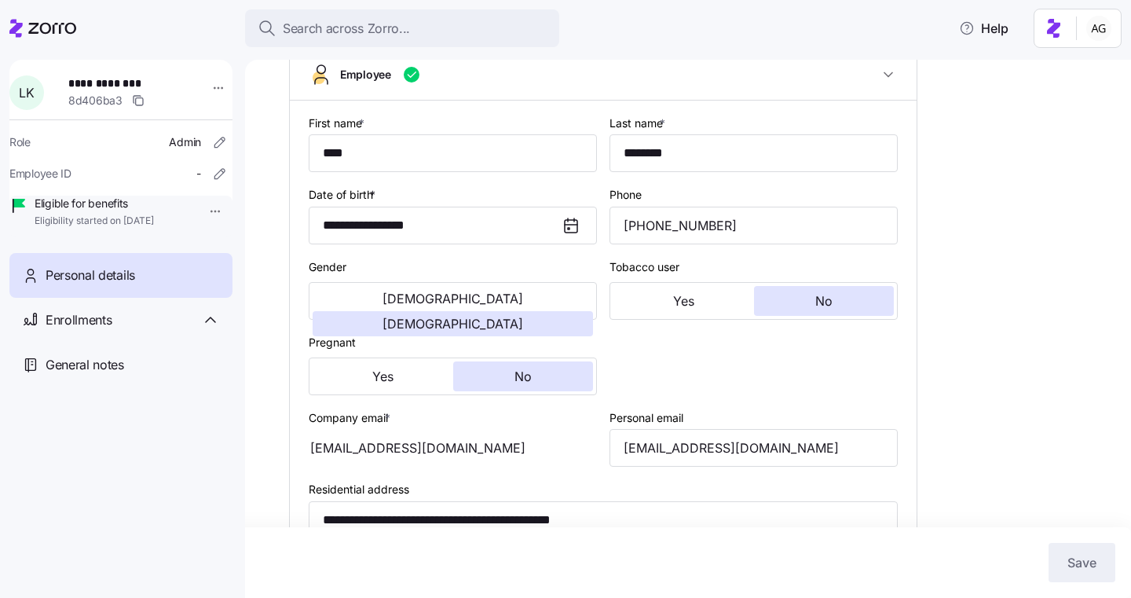
scroll to position [151, 0]
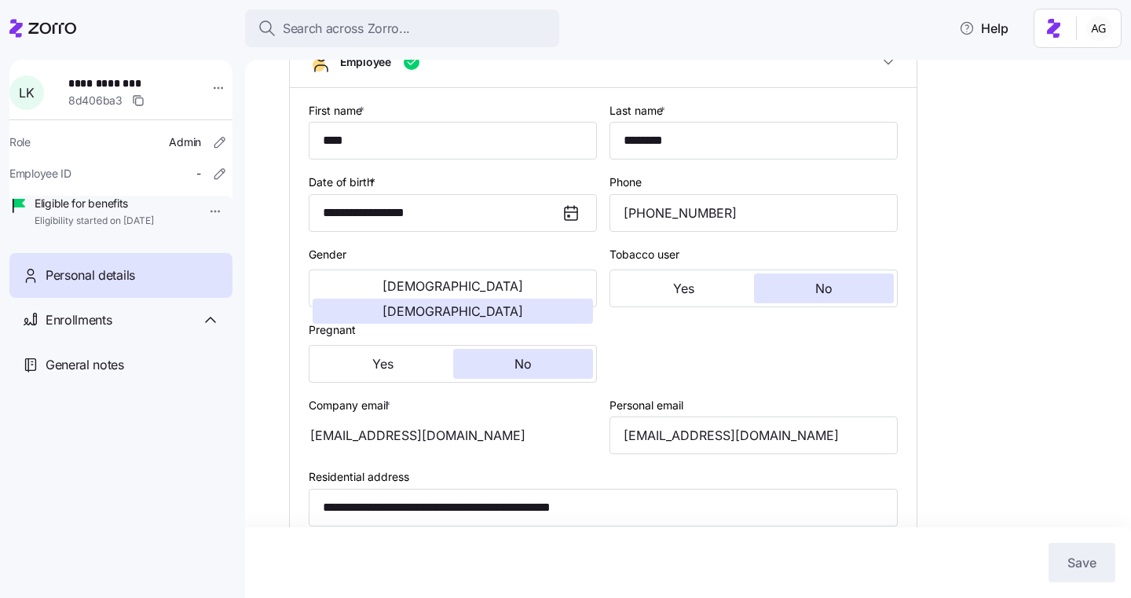
click at [444, 439] on div "[EMAIL_ADDRESS][DOMAIN_NAME]" at bounding box center [453, 435] width 288 height 38
click at [444, 437] on div "[EMAIL_ADDRESS][DOMAIN_NAME]" at bounding box center [453, 435] width 288 height 38
click at [468, 434] on div "[EMAIL_ADDRESS][DOMAIN_NAME]" at bounding box center [453, 435] width 288 height 38
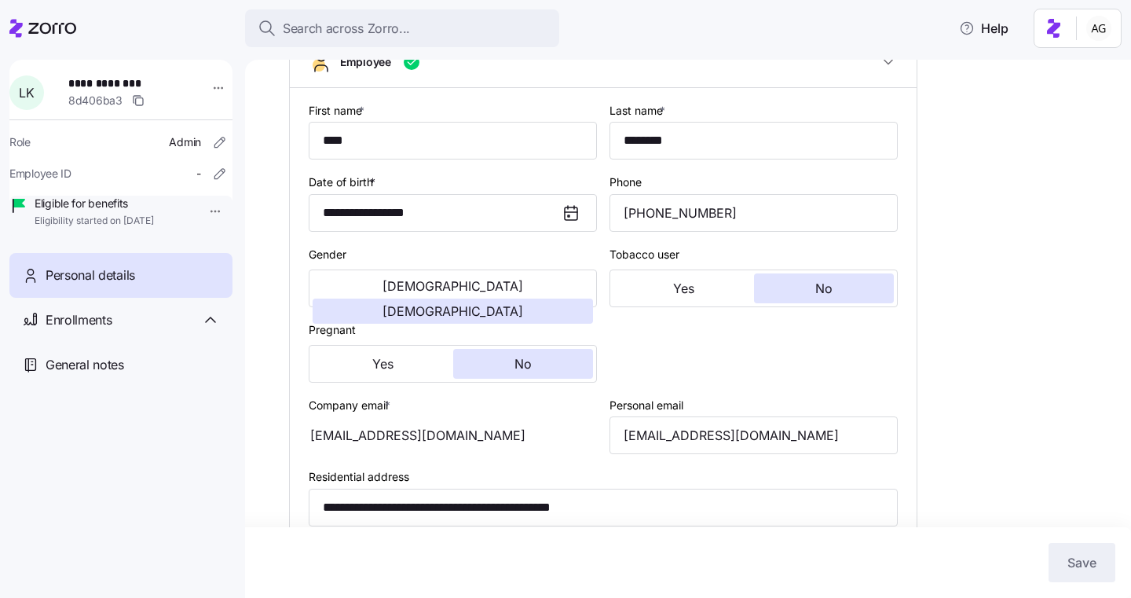
drag, startPoint x: 459, startPoint y: 434, endPoint x: 357, endPoint y: 435, distance: 102.1
click at [357, 435] on div "[EMAIL_ADDRESS][DOMAIN_NAME]" at bounding box center [453, 435] width 288 height 38
